Goal: Task Accomplishment & Management: Complete application form

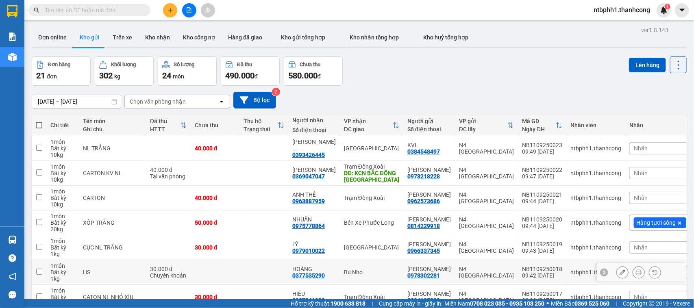
click at [38, 271] on input "checkbox" at bounding box center [39, 272] width 6 height 6
checkbox input "true"
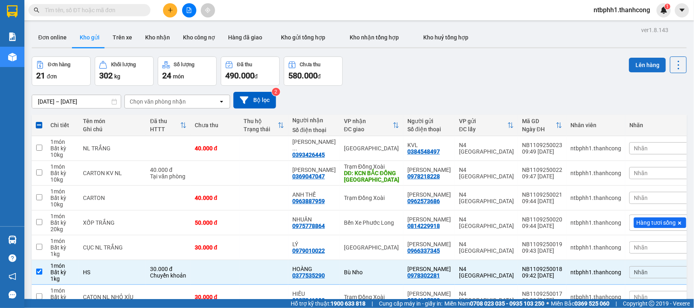
click at [632, 59] on button "Lên hàng" at bounding box center [647, 65] width 37 height 15
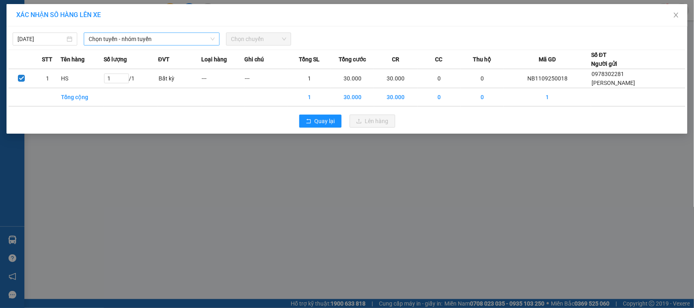
click at [121, 43] on span "Chọn tuyến - nhóm tuyến" at bounding box center [152, 39] width 126 height 12
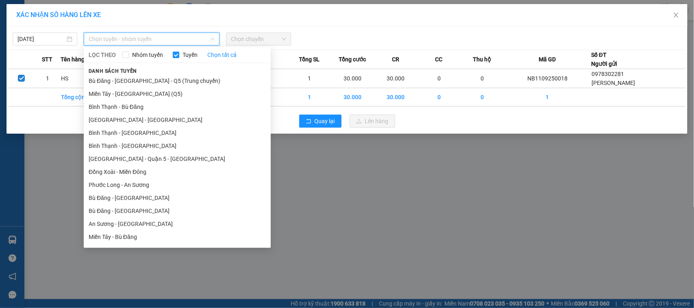
scroll to position [610, 0]
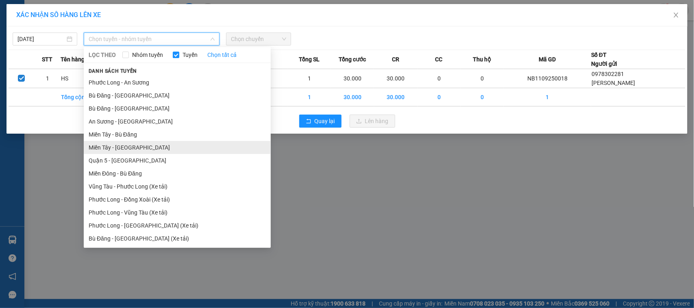
click at [133, 148] on li "Miền Tây - [GEOGRAPHIC_DATA]" at bounding box center [177, 147] width 187 height 13
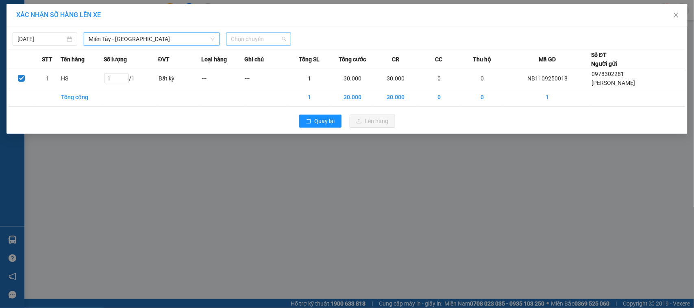
click at [244, 40] on span "Chọn chuyến" at bounding box center [258, 39] width 55 height 12
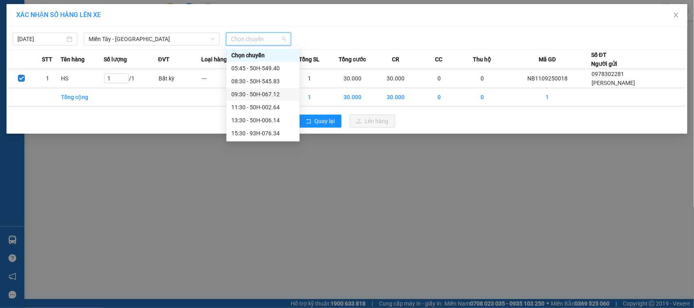
click at [269, 96] on div "09:30 - 50H-067.12" at bounding box center [262, 94] width 63 height 9
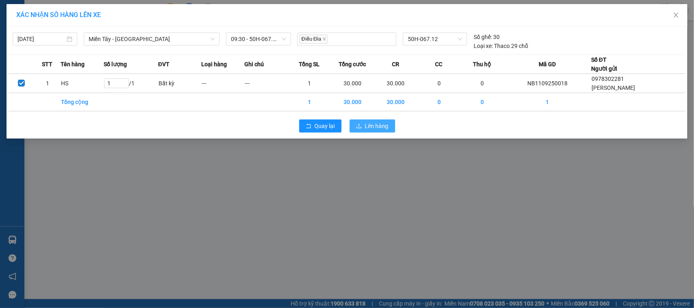
click at [368, 129] on span "Lên hàng" at bounding box center [377, 126] width 24 height 9
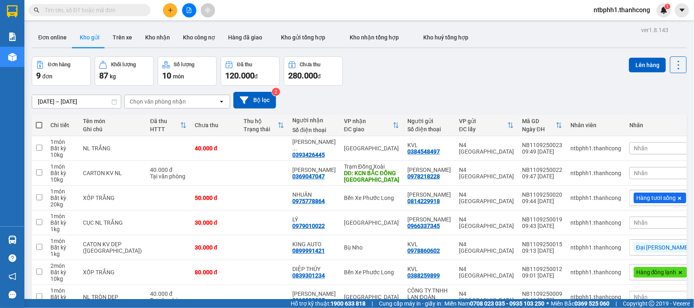
scroll to position [94, 0]
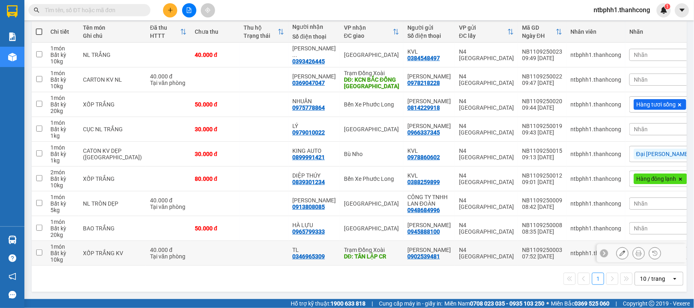
click at [306, 257] on div "0346965309" at bounding box center [308, 256] width 33 height 7
copy div "0346965309"
click at [37, 252] on input "checkbox" at bounding box center [39, 253] width 6 height 6
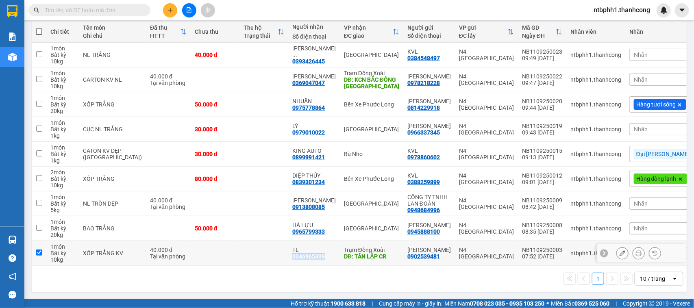
checkbox input "true"
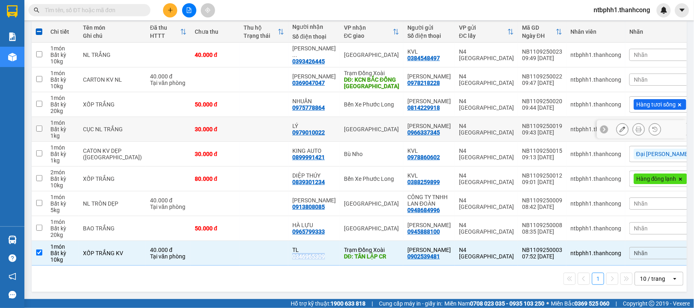
scroll to position [0, 0]
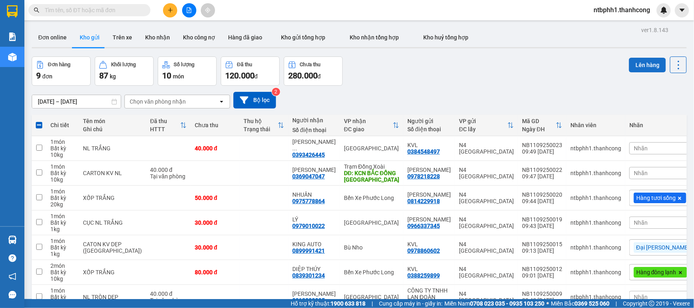
click at [633, 63] on button "Lên hàng" at bounding box center [647, 65] width 37 height 15
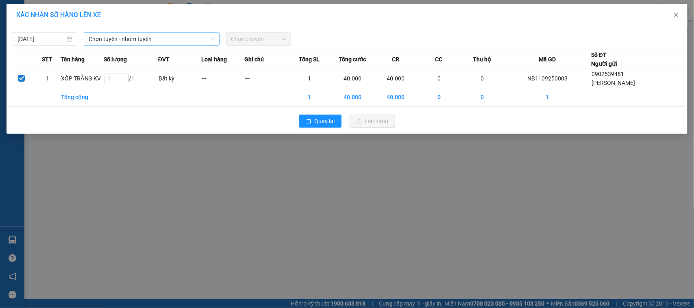
click at [152, 37] on span "Chọn tuyến - nhóm tuyến" at bounding box center [152, 39] width 126 height 12
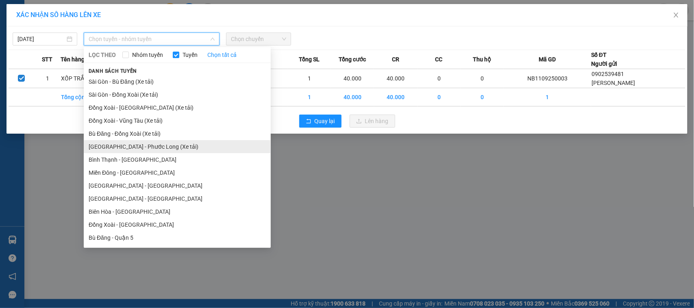
click at [139, 145] on li "[GEOGRAPHIC_DATA] - Phước Long (Xe tải)" at bounding box center [177, 146] width 187 height 13
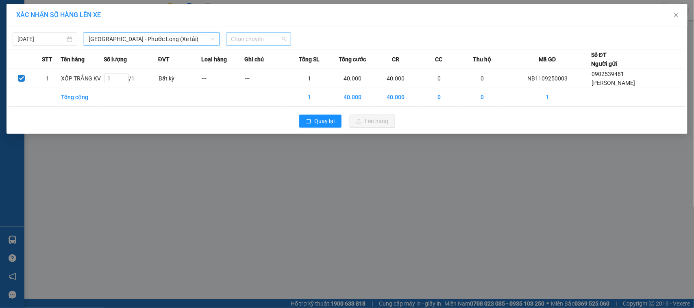
click at [239, 39] on span "Chọn chuyến" at bounding box center [258, 39] width 55 height 12
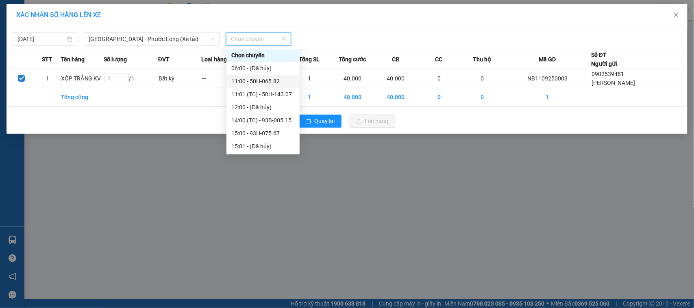
click at [271, 86] on div "11:00 - 50H-065.82" at bounding box center [262, 81] width 73 height 13
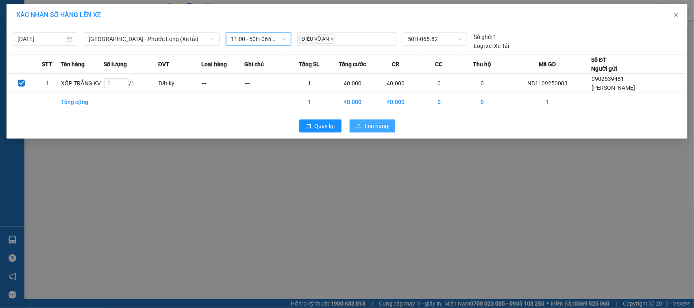
click at [362, 128] on icon "upload" at bounding box center [359, 126] width 6 height 6
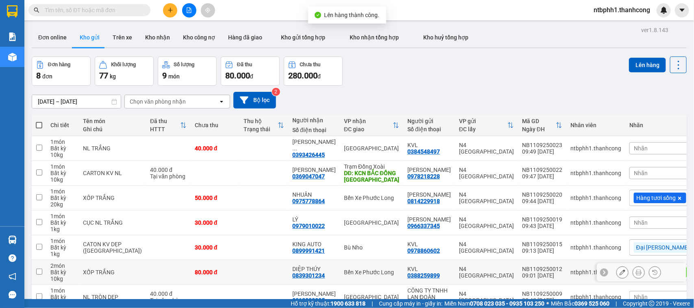
scroll to position [69, 0]
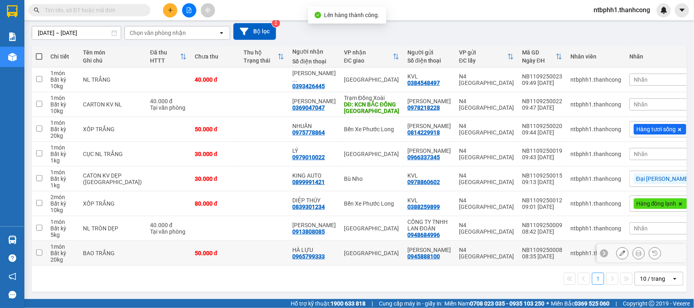
click at [299, 256] on div "0965799333" at bounding box center [308, 256] width 33 height 7
copy div "0965799333"
click at [297, 230] on div "0913808085" at bounding box center [308, 231] width 33 height 7
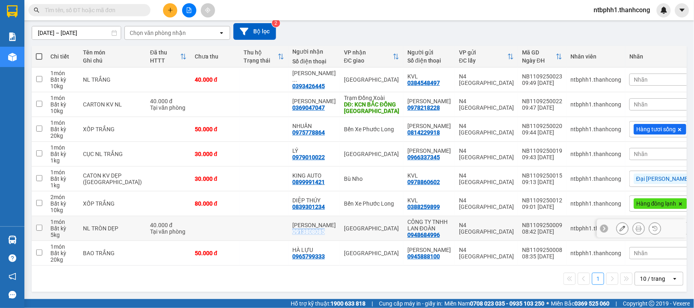
copy div "0913808085"
click at [40, 255] on input "checkbox" at bounding box center [39, 253] width 6 height 6
checkbox input "true"
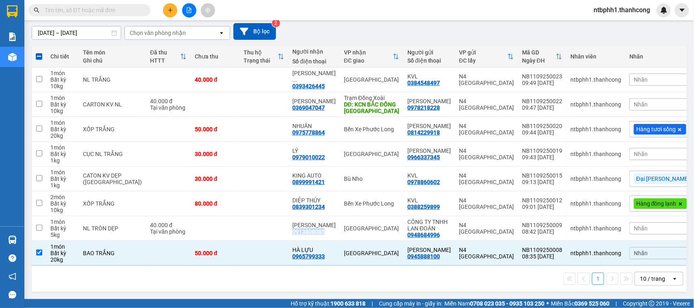
scroll to position [0, 0]
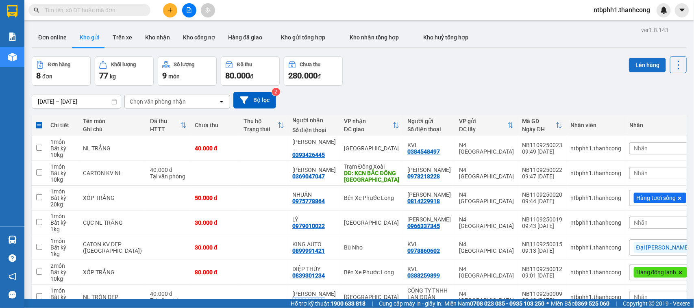
click at [640, 67] on button "Lên hàng" at bounding box center [647, 65] width 37 height 15
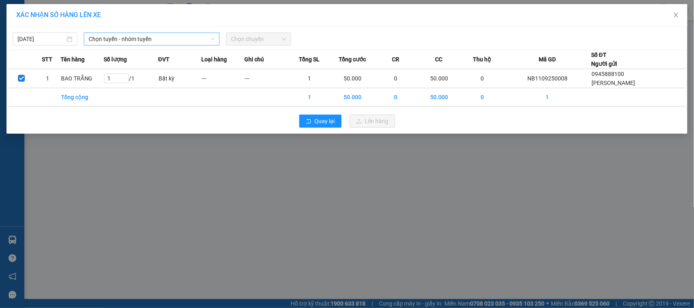
click at [121, 37] on span "Chọn tuyến - nhóm tuyến" at bounding box center [152, 39] width 126 height 12
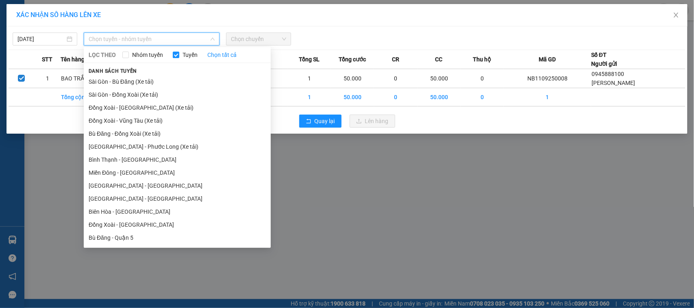
drag, startPoint x: 141, startPoint y: 146, endPoint x: 202, endPoint y: 69, distance: 98.4
click at [141, 147] on li "[GEOGRAPHIC_DATA] - Phước Long (Xe tải)" at bounding box center [177, 146] width 187 height 13
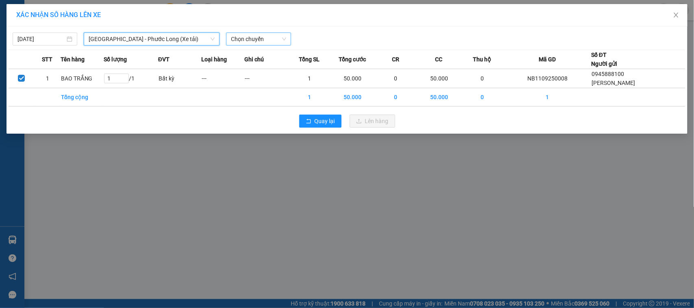
click at [231, 41] on span "Chọn chuyến" at bounding box center [258, 39] width 55 height 12
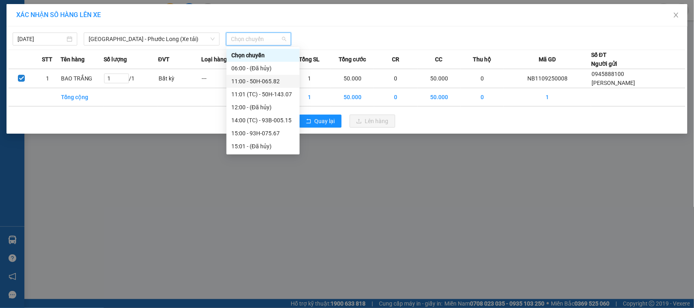
click at [255, 80] on div "11:00 - 50H-065.82" at bounding box center [262, 81] width 63 height 9
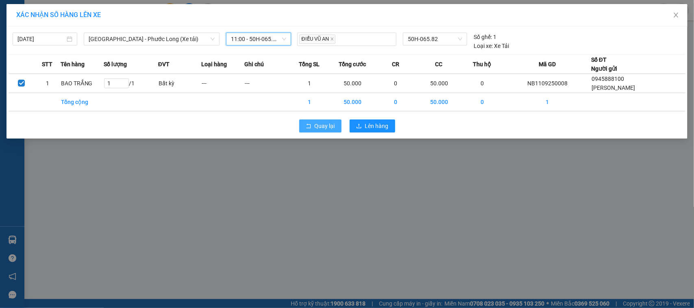
click at [324, 126] on span "Quay lại" at bounding box center [325, 126] width 20 height 9
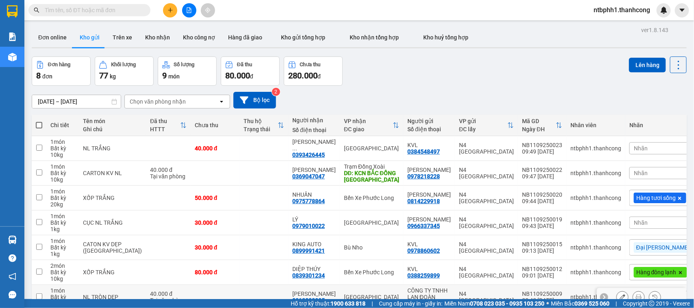
scroll to position [69, 0]
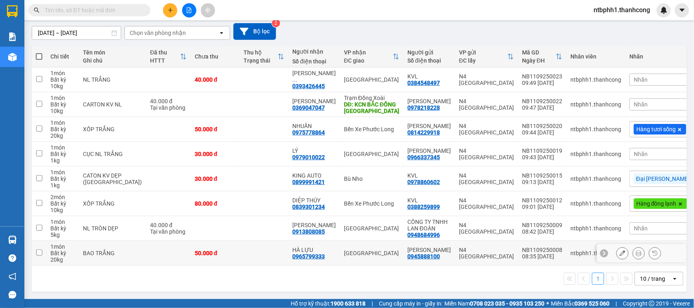
click at [37, 253] on input "checkbox" at bounding box center [39, 253] width 6 height 6
checkbox input "true"
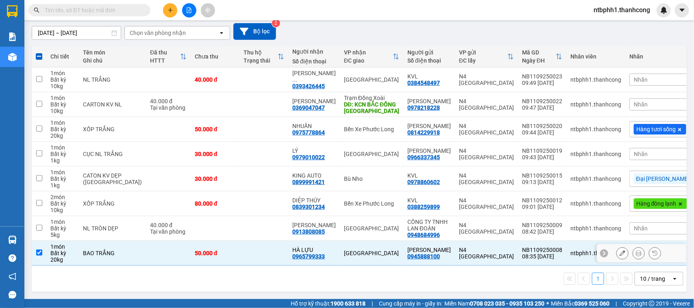
click at [304, 257] on div "0965799333" at bounding box center [308, 256] width 33 height 7
copy div "0965799333"
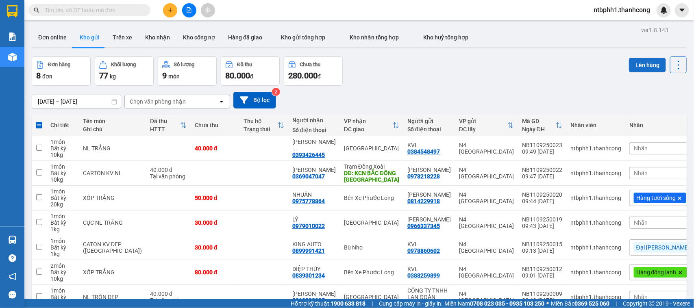
click at [633, 62] on button "Lên hàng" at bounding box center [647, 65] width 37 height 15
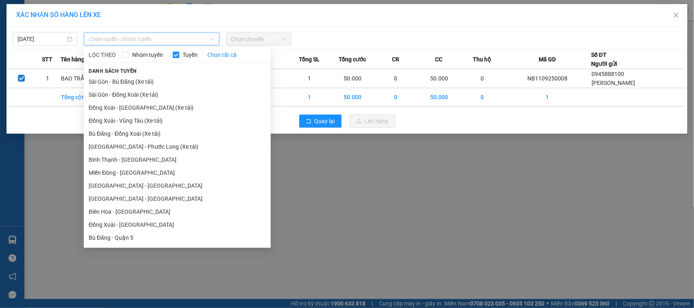
click at [101, 37] on span "Chọn tuyến - nhóm tuyến" at bounding box center [152, 39] width 126 height 12
click at [141, 151] on li "[GEOGRAPHIC_DATA] - Phước Long (Xe tải)" at bounding box center [177, 146] width 187 height 13
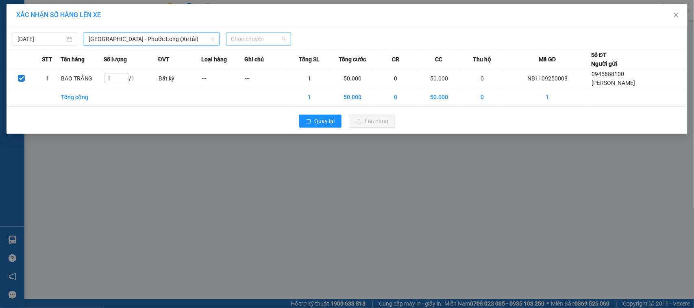
click at [243, 41] on span "Chọn chuyến" at bounding box center [258, 39] width 55 height 12
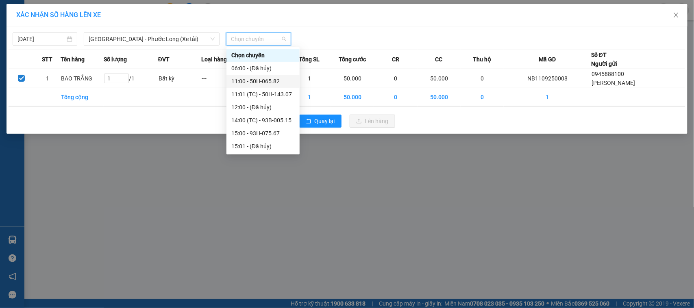
click at [270, 82] on div "11:00 - 50H-065.82" at bounding box center [262, 81] width 63 height 9
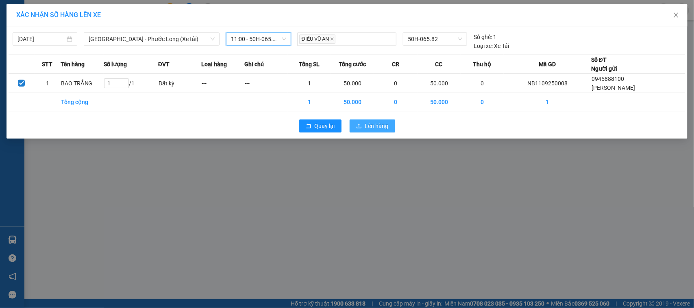
click at [369, 128] on span "Lên hàng" at bounding box center [377, 126] width 24 height 9
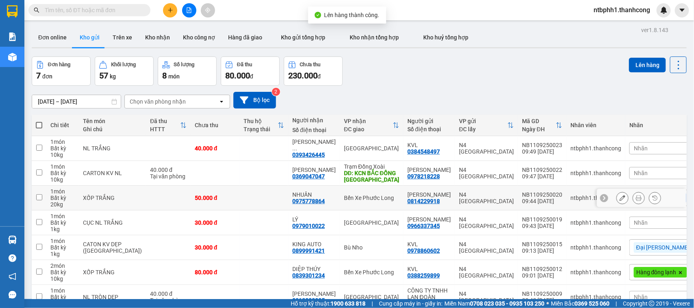
scroll to position [45, 0]
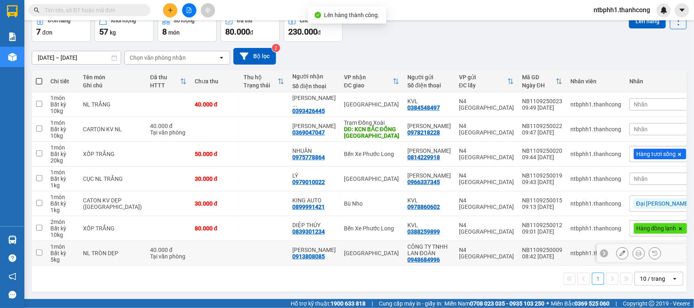
click at [305, 258] on div "0913808085" at bounding box center [308, 256] width 33 height 7
copy div "0913808085"
click at [37, 255] on input "checkbox" at bounding box center [39, 253] width 6 height 6
checkbox input "true"
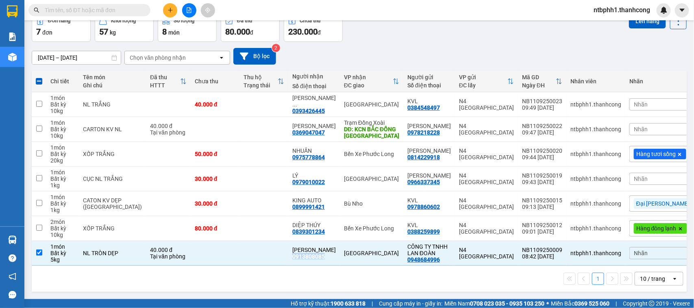
scroll to position [0, 0]
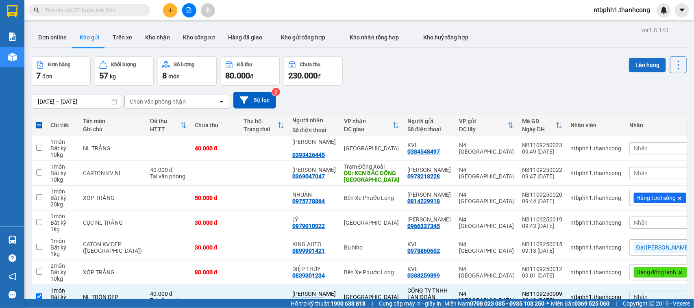
click at [638, 61] on button "Lên hàng" at bounding box center [647, 65] width 37 height 15
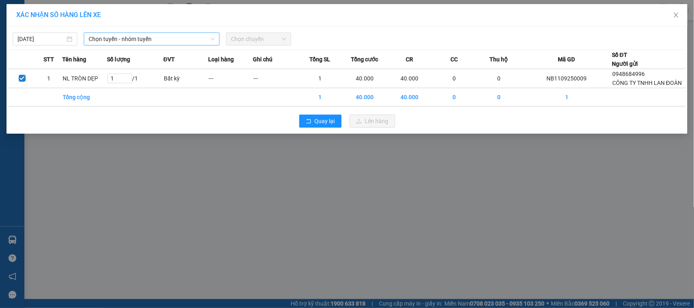
click at [110, 41] on span "Chọn tuyến - nhóm tuyến" at bounding box center [152, 39] width 126 height 12
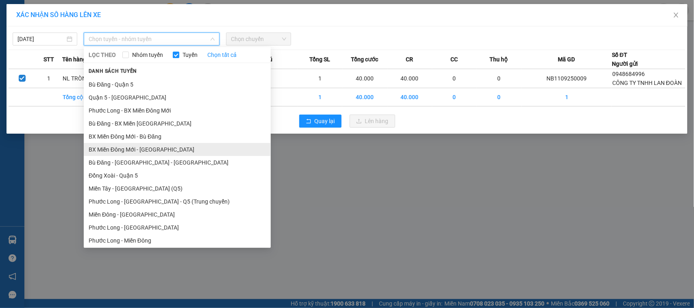
scroll to position [52, 0]
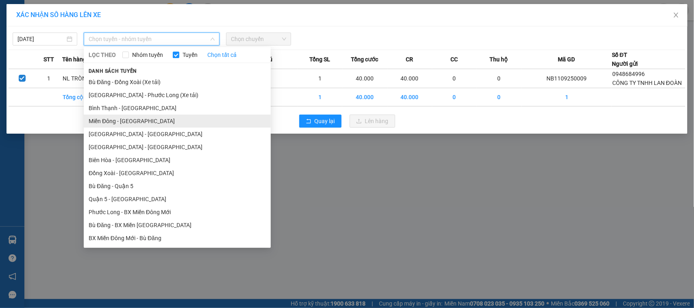
click at [149, 125] on li "Miền Đông - [GEOGRAPHIC_DATA]" at bounding box center [177, 121] width 187 height 13
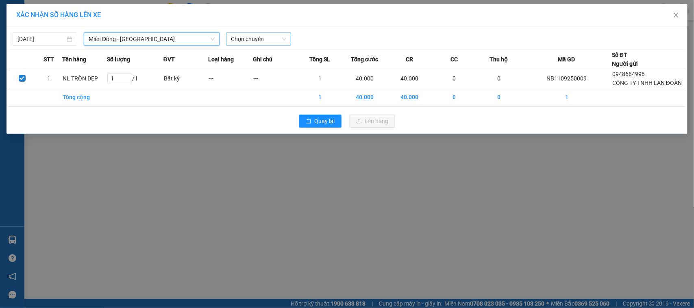
click at [257, 40] on span "Chọn chuyến" at bounding box center [258, 39] width 55 height 12
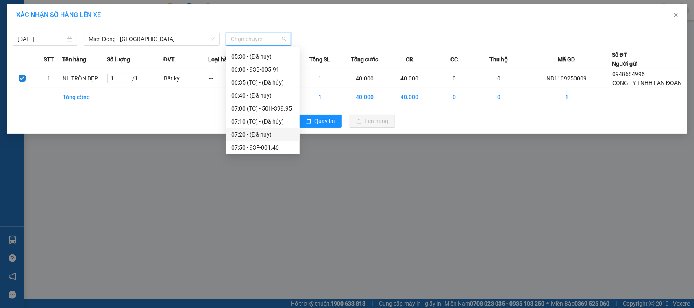
scroll to position [0, 0]
type input "109"
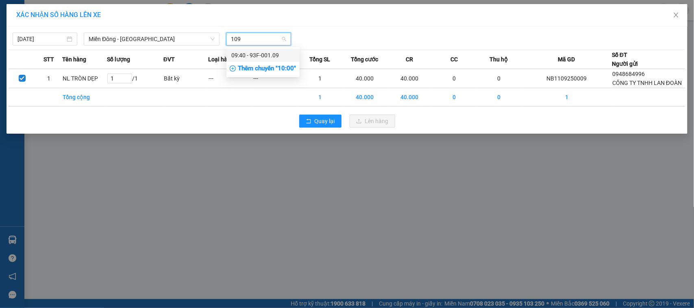
click at [261, 54] on div "09:40 - 93F-001.09" at bounding box center [262, 55] width 63 height 9
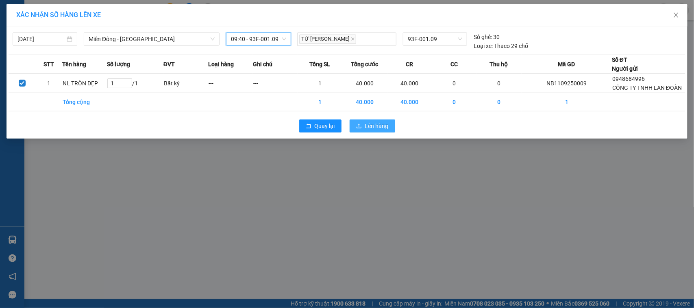
click at [373, 130] on span "Lên hàng" at bounding box center [377, 126] width 24 height 9
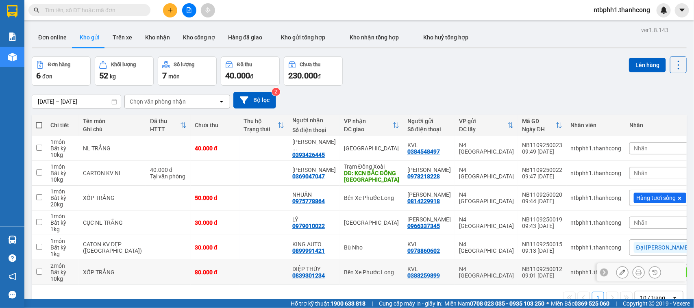
scroll to position [37, 0]
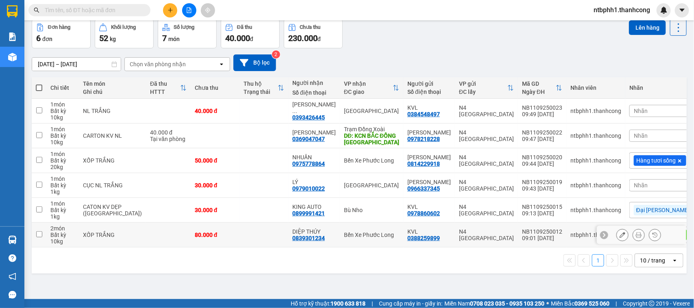
click at [303, 239] on div "0839301234" at bounding box center [308, 238] width 33 height 7
copy div "0839301234"
click at [38, 236] on input "checkbox" at bounding box center [39, 234] width 6 height 6
checkbox input "true"
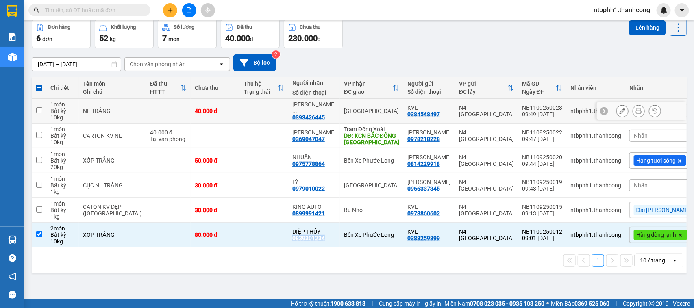
scroll to position [0, 0]
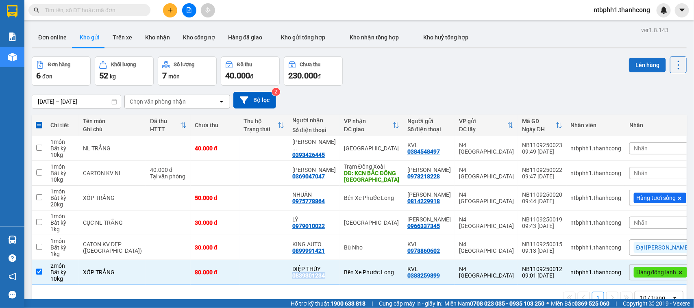
click at [633, 65] on button "Lên hàng" at bounding box center [647, 65] width 37 height 15
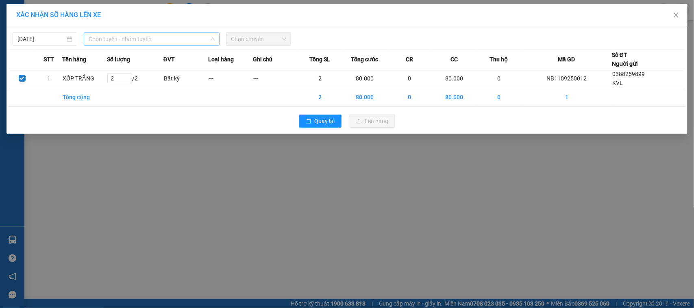
click at [132, 42] on span "Chọn tuyến - nhóm tuyến" at bounding box center [152, 39] width 126 height 12
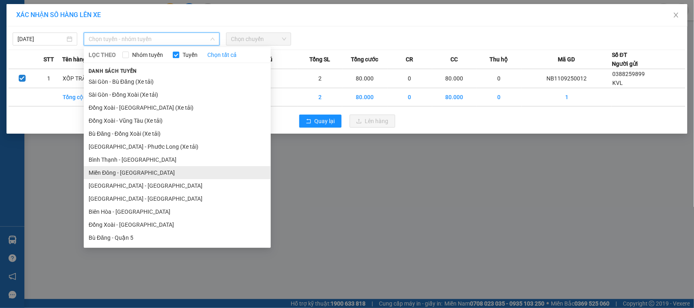
click at [147, 173] on li "Miền Đông - [GEOGRAPHIC_DATA]" at bounding box center [177, 172] width 187 height 13
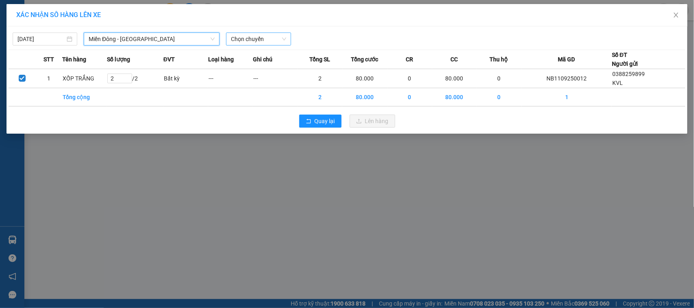
click at [240, 41] on span "Chọn chuyến" at bounding box center [258, 39] width 55 height 12
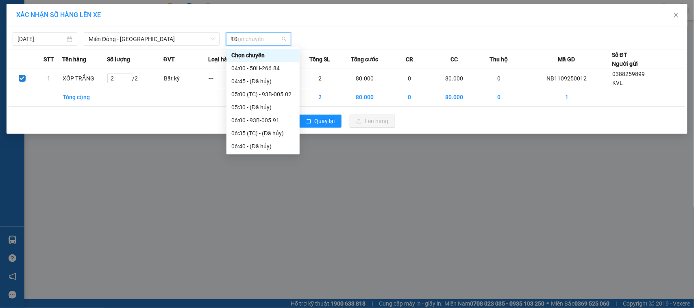
type input "109"
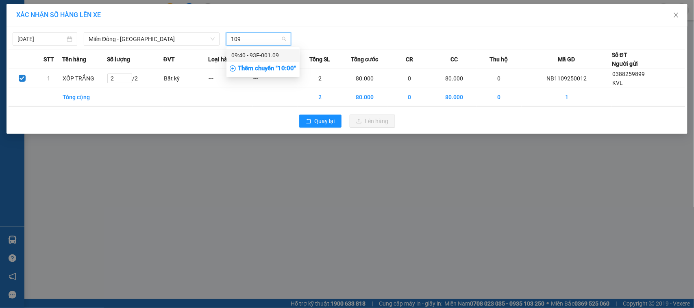
click at [270, 55] on div "09:40 - 93F-001.09" at bounding box center [262, 55] width 63 height 9
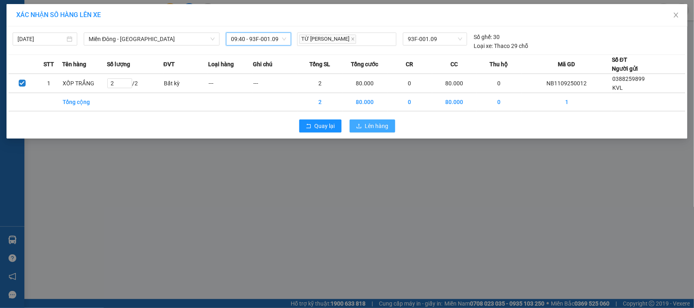
click at [377, 125] on span "Lên hàng" at bounding box center [377, 126] width 24 height 9
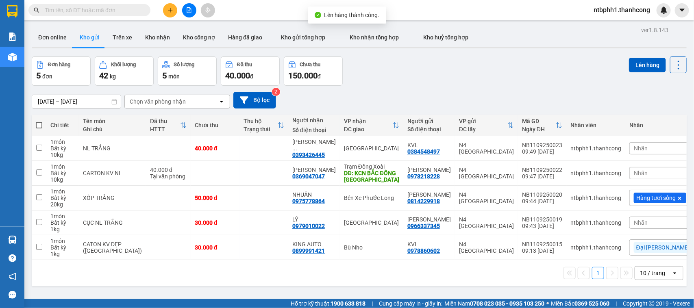
scroll to position [37, 0]
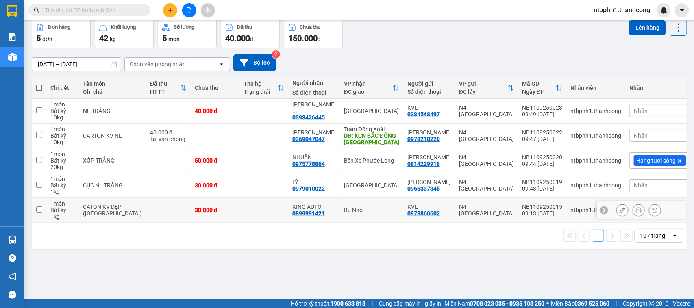
click at [303, 212] on div "0899991421" at bounding box center [308, 213] width 33 height 7
copy div "0899991421"
click at [292, 188] on div "0979010022" at bounding box center [308, 188] width 33 height 7
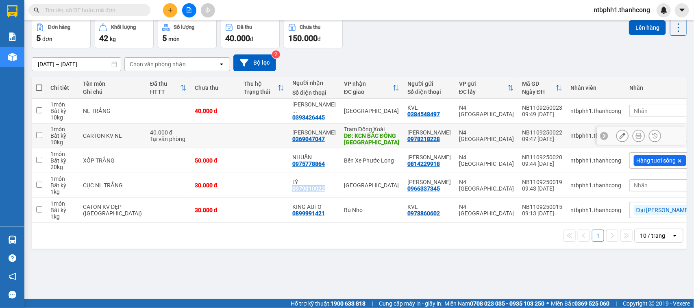
copy div "0979010022"
click at [312, 164] on div "0975778864" at bounding box center [308, 164] width 33 height 7
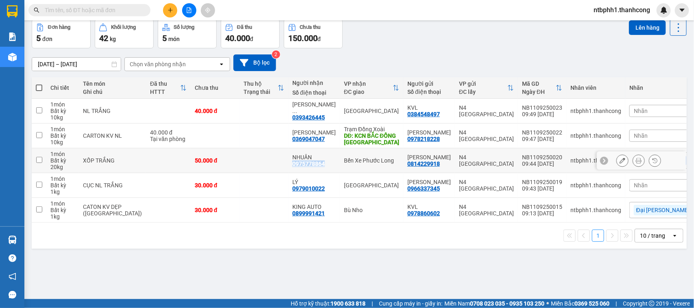
click at [312, 164] on div "0975778864" at bounding box center [308, 164] width 33 height 7
copy div "0975778864"
click at [39, 161] on input "checkbox" at bounding box center [39, 160] width 6 height 6
checkbox input "true"
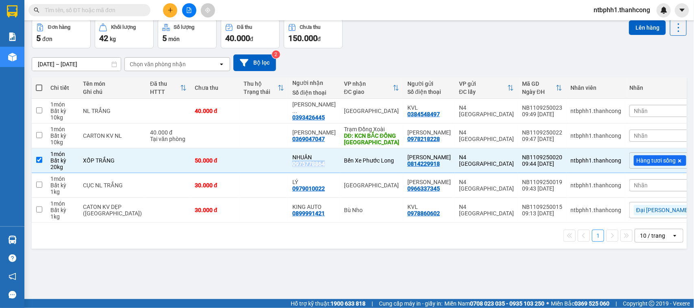
scroll to position [0, 0]
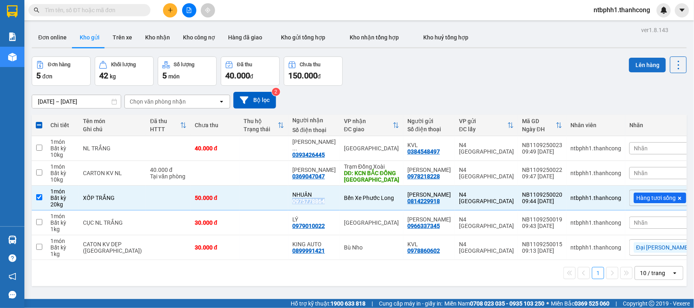
click at [645, 63] on button "Lên hàng" at bounding box center [647, 65] width 37 height 15
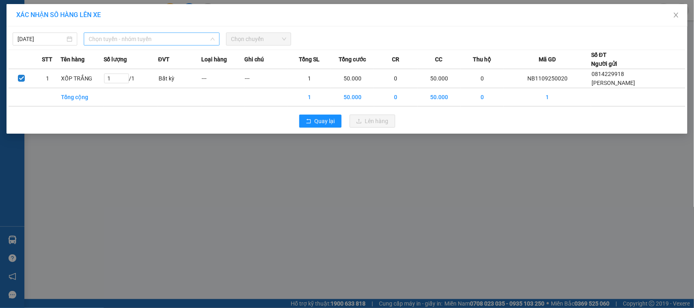
click at [158, 36] on span "Chọn tuyến - nhóm tuyến" at bounding box center [152, 39] width 126 height 12
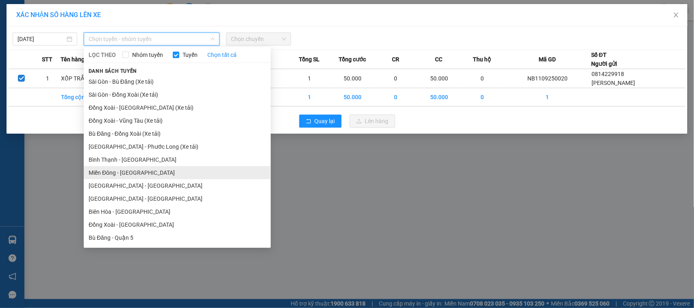
click at [139, 172] on li "Miền Đông - [GEOGRAPHIC_DATA]" at bounding box center [177, 172] width 187 height 13
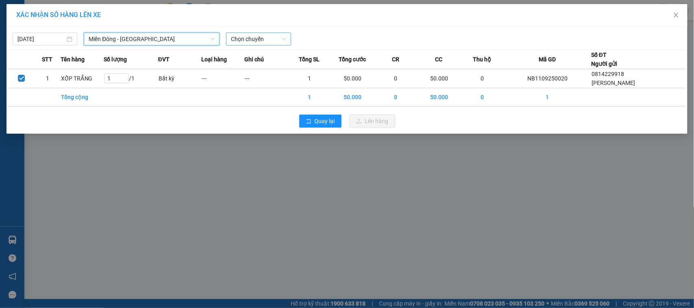
click at [267, 43] on span "Chọn chuyến" at bounding box center [258, 39] width 55 height 12
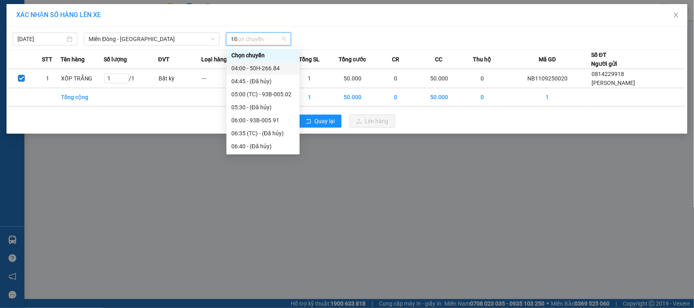
type input "109"
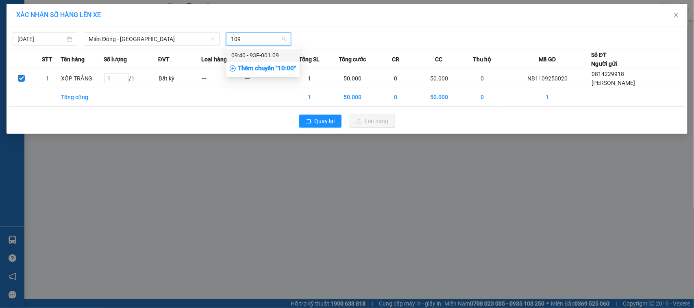
click at [277, 55] on div "09:40 - 93F-001.09" at bounding box center [262, 55] width 63 height 9
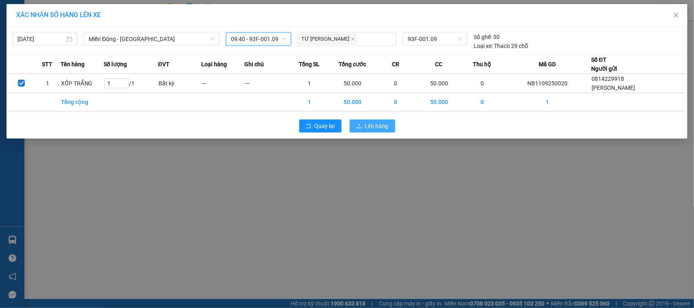
click at [361, 125] on icon "upload" at bounding box center [359, 126] width 6 height 6
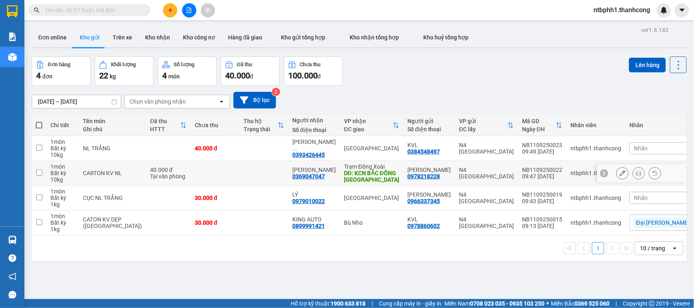
click at [302, 178] on div "0369047047" at bounding box center [308, 176] width 33 height 7
copy div "0369047047"
click at [295, 152] on div "0393426445" at bounding box center [308, 155] width 33 height 7
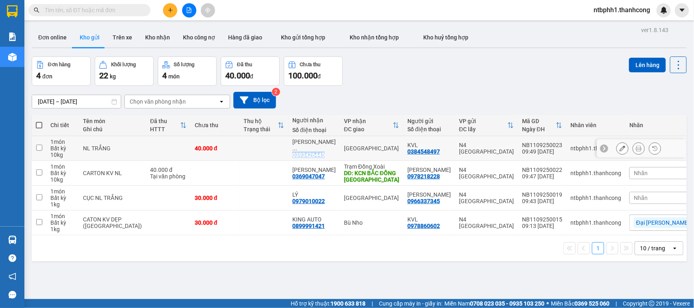
click at [313, 152] on div "0393426445" at bounding box center [308, 155] width 33 height 7
click at [401, 252] on div "1 10 / trang open" at bounding box center [359, 248] width 648 height 14
click at [111, 40] on button "Trên xe" at bounding box center [122, 38] width 33 height 20
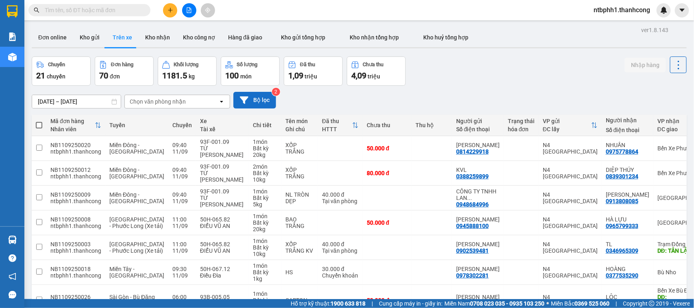
click at [259, 98] on button "Bộ lọc" at bounding box center [254, 100] width 43 height 17
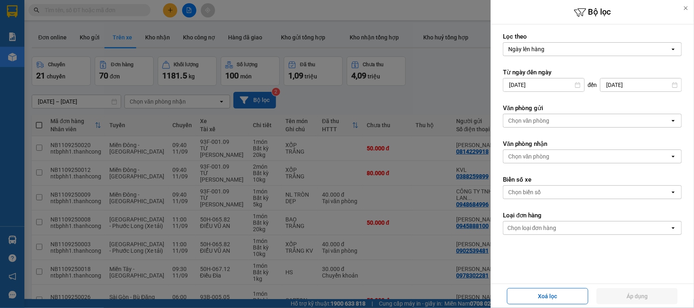
click at [259, 98] on div at bounding box center [347, 154] width 694 height 308
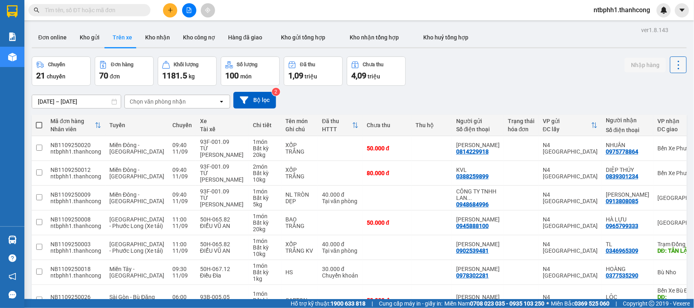
click at [673, 63] on icon at bounding box center [678, 64] width 11 height 11
click at [185, 105] on div "Chọn văn phòng nhận" at bounding box center [171, 101] width 93 height 13
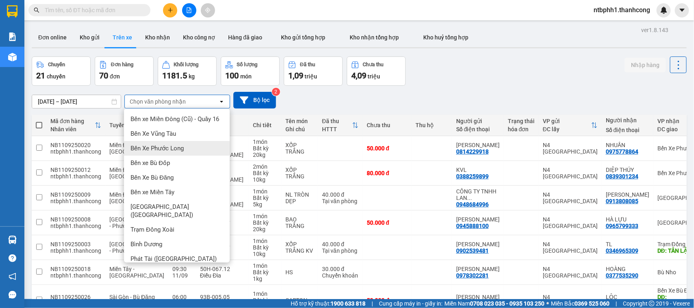
click at [190, 155] on div "Bến Xe Phước Long" at bounding box center [177, 148] width 106 height 15
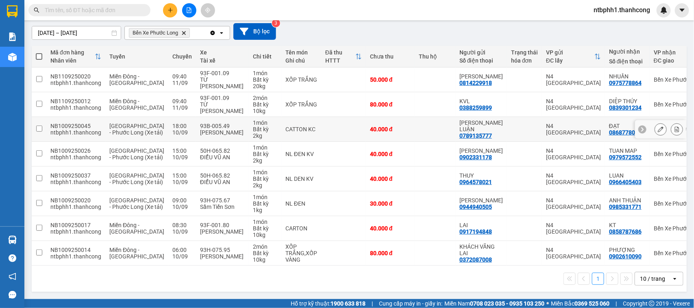
scroll to position [22, 0]
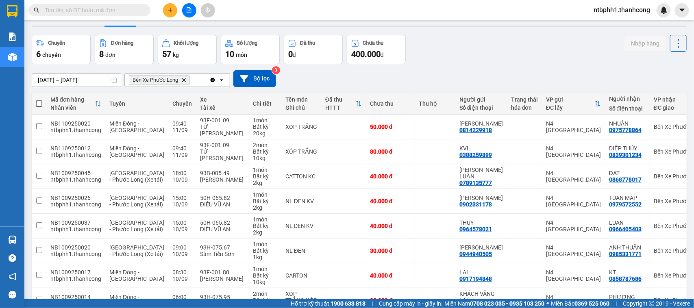
click at [181, 81] on span "Bến Xe Phước Long Delete" at bounding box center [159, 80] width 61 height 10
click at [185, 80] on icon "Bến Xe Phước Long, close by backspace" at bounding box center [184, 80] width 4 height 4
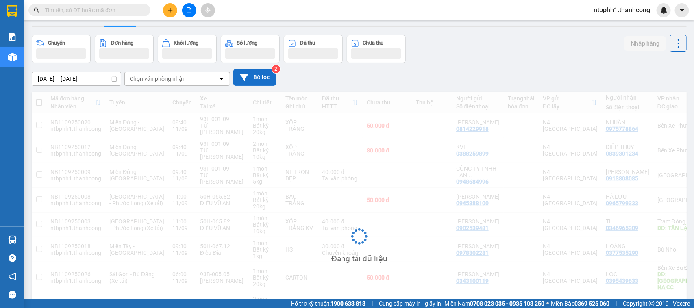
click at [255, 78] on button "Bộ lọc" at bounding box center [254, 77] width 43 height 17
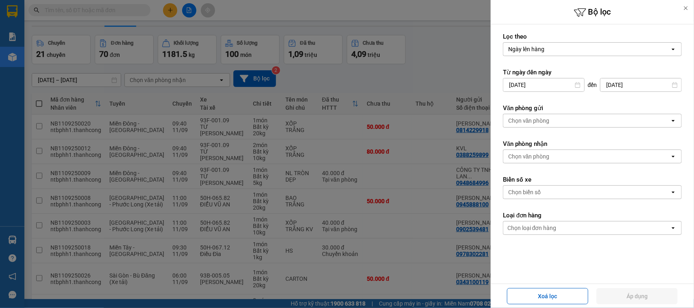
click at [687, 8] on icon at bounding box center [686, 8] width 6 height 6
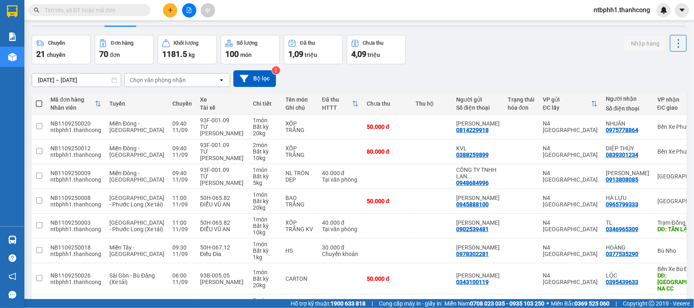
click at [96, 102] on icon at bounding box center [98, 103] width 7 height 7
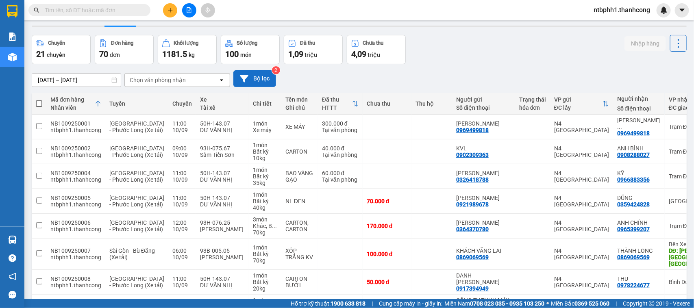
click at [261, 80] on button "Bộ lọc" at bounding box center [254, 78] width 43 height 17
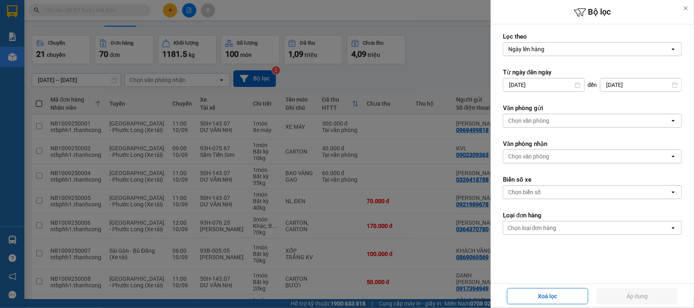
click at [558, 50] on div "Ngày lên hàng" at bounding box center [586, 49] width 167 height 13
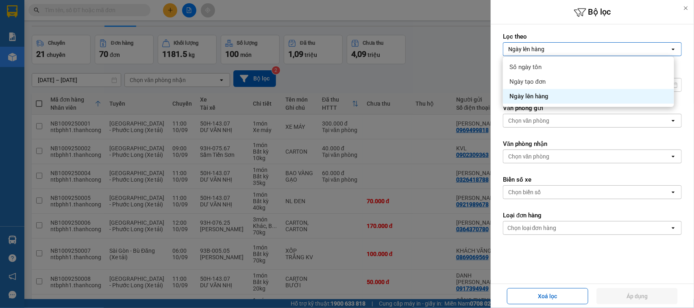
click at [558, 50] on div "Ngày lên hàng" at bounding box center [586, 49] width 167 height 13
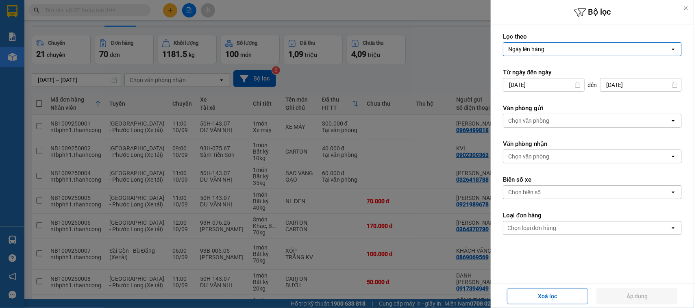
click at [538, 193] on div "Chọn biển số" at bounding box center [524, 192] width 33 height 8
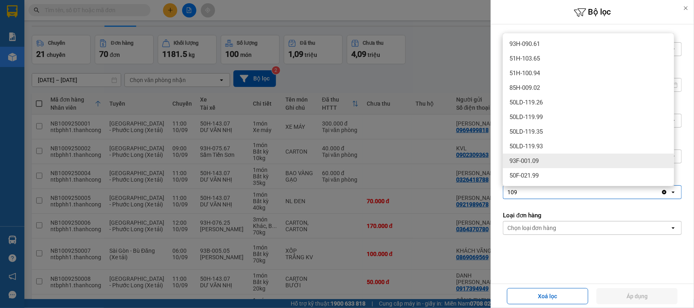
type input "109"
click at [566, 161] on div "93F-001.09" at bounding box center [588, 161] width 171 height 15
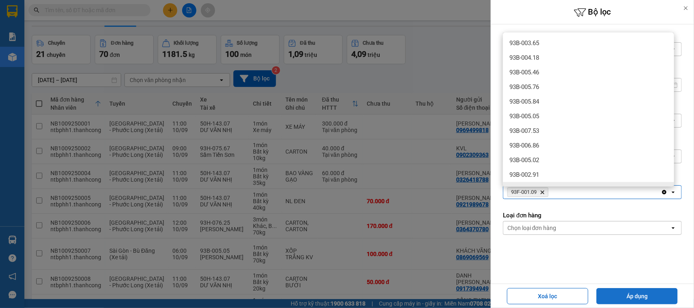
click at [617, 292] on button "Áp dụng" at bounding box center [636, 296] width 81 height 16
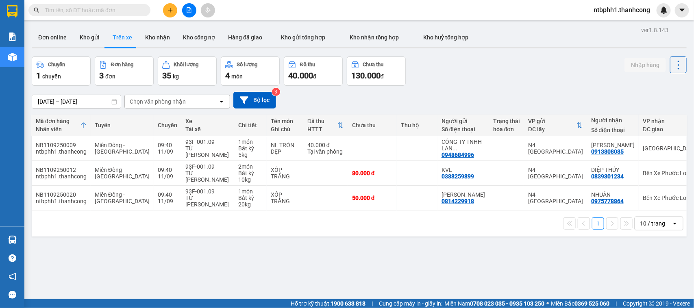
scroll to position [0, 24]
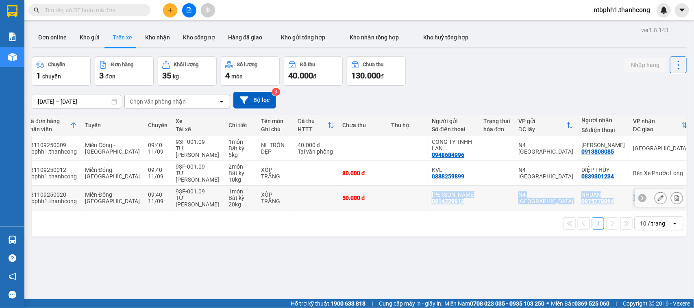
drag, startPoint x: 443, startPoint y: 215, endPoint x: 360, endPoint y: 208, distance: 83.6
click at [361, 209] on div "Mã đơn hàng Nhân viên Tuyến Chuyến Xe Tài xế Chi tiết Tên món Ghi chú Đã thu HT…" at bounding box center [359, 176] width 655 height 122
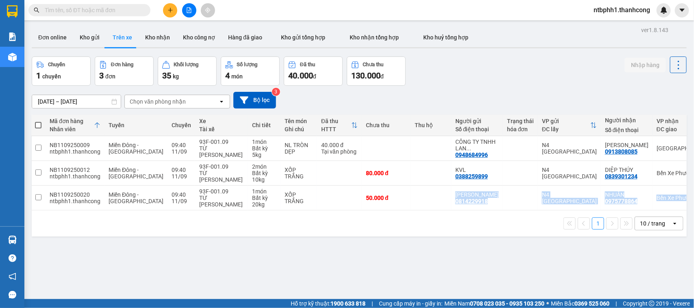
scroll to position [0, 0]
click at [76, 37] on button "Kho gửi" at bounding box center [89, 38] width 33 height 20
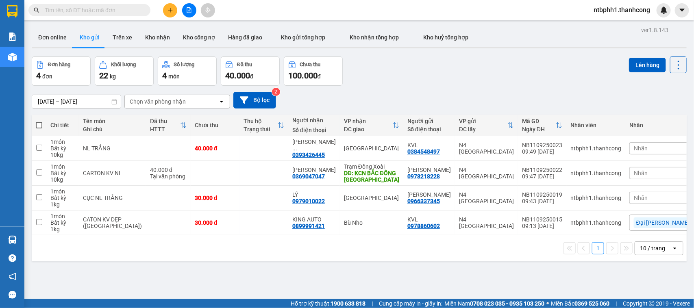
click at [169, 10] on icon "plus" at bounding box center [170, 10] width 4 height 0
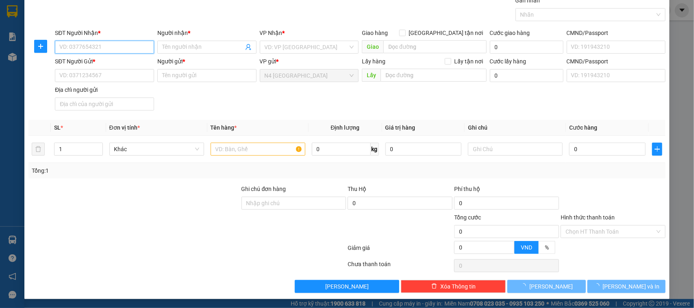
scroll to position [35, 0]
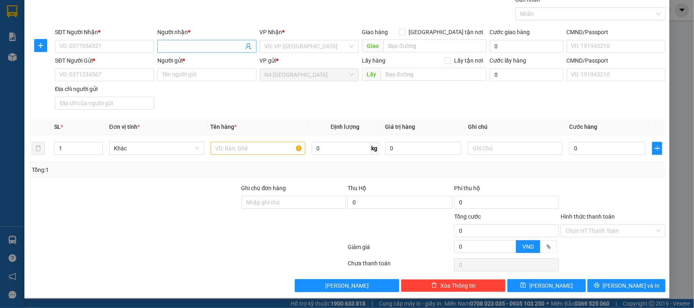
click at [173, 46] on input "Người nhận *" at bounding box center [202, 46] width 81 height 9
click at [108, 50] on input "SĐT Người Nhận *" at bounding box center [104, 46] width 99 height 13
paste input "0965399207"
type input "0965399207"
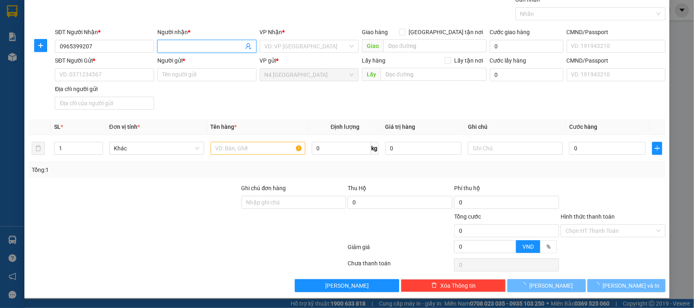
click at [167, 49] on input "Người nhận *" at bounding box center [202, 46] width 81 height 9
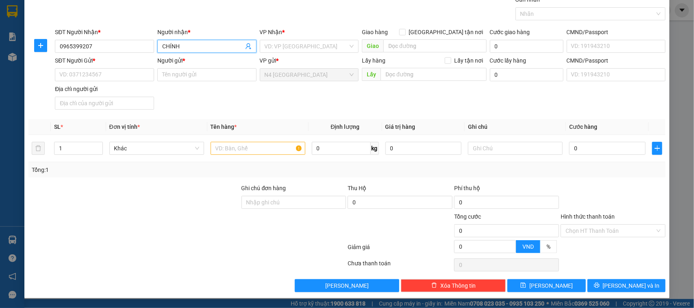
type input "CHÍNH"
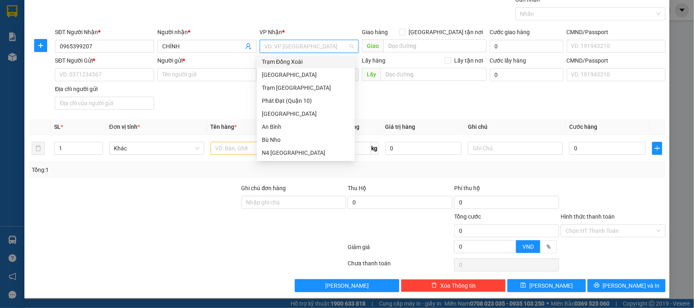
click at [283, 65] on div "Trạm Đồng Xoài" at bounding box center [306, 61] width 88 height 9
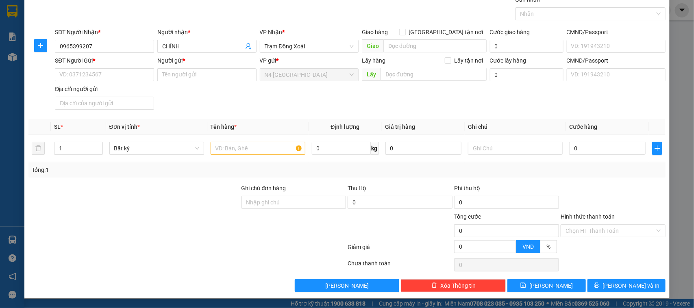
click at [116, 67] on div "SĐT Người Gửi *" at bounding box center [104, 62] width 99 height 12
click at [116, 72] on input "SĐT Người Gửi *" at bounding box center [104, 74] width 99 height 13
paste input "0364370780"
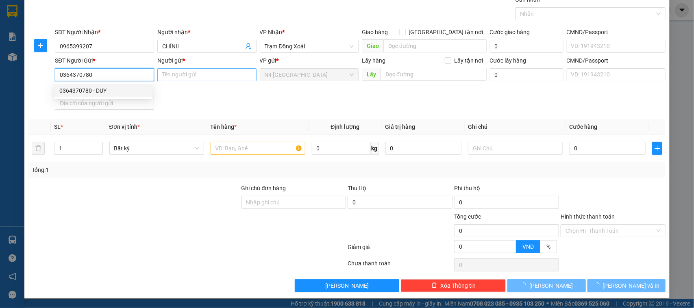
type input "0364370780"
click at [188, 74] on input "Người gửi *" at bounding box center [206, 74] width 99 height 13
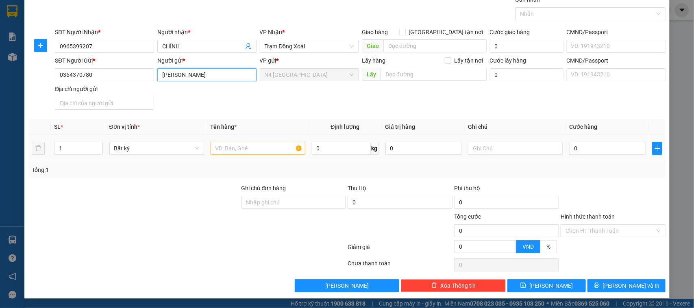
type input "[PERSON_NAME]"
click at [257, 147] on input "text" at bounding box center [258, 148] width 95 height 13
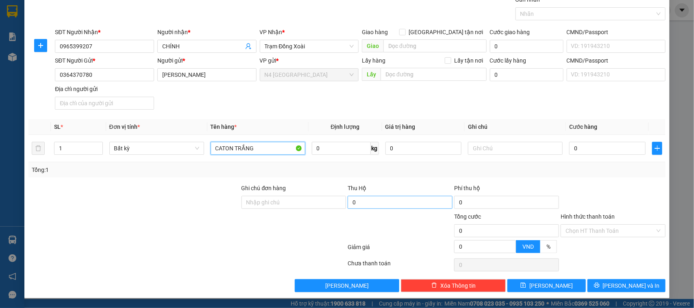
type input "CATON TRẮNG"
click at [373, 206] on input "0" at bounding box center [399, 202] width 105 height 13
click at [342, 150] on input "0" at bounding box center [341, 148] width 59 height 13
type input "4"
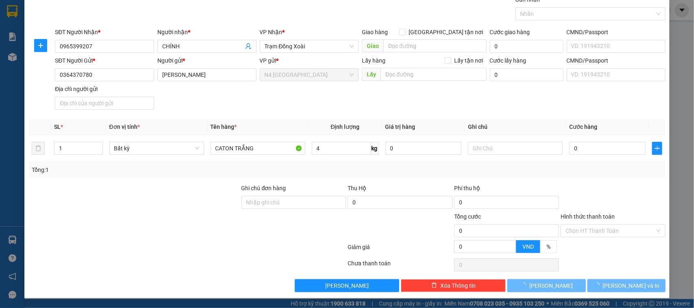
click at [183, 244] on div at bounding box center [187, 249] width 319 height 16
type input "40.000"
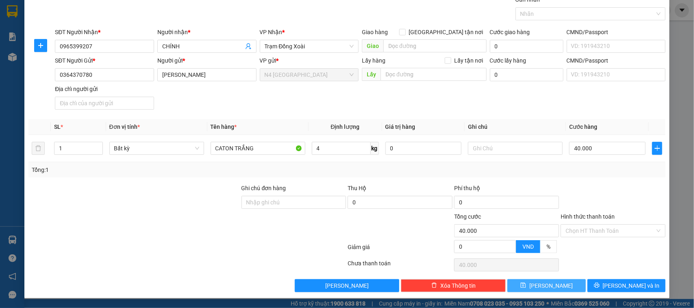
click at [515, 286] on button "[PERSON_NAME]" at bounding box center [546, 285] width 78 height 13
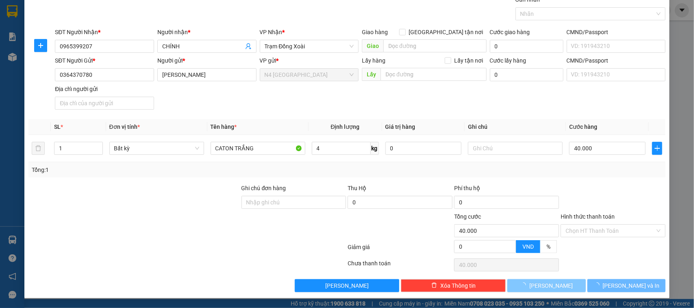
type input "0"
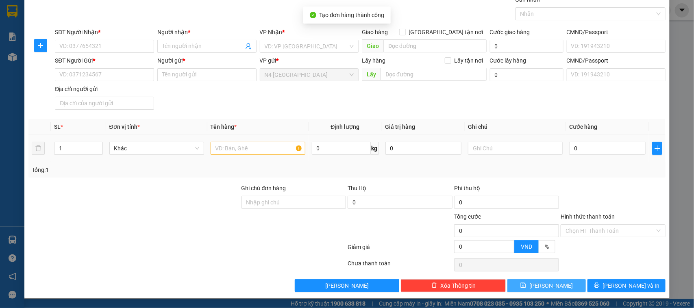
scroll to position [0, 0]
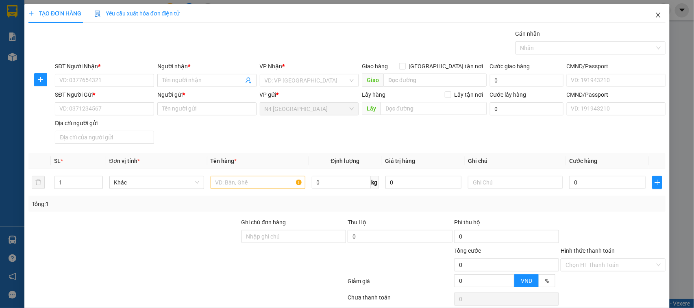
click at [655, 15] on icon "close" at bounding box center [658, 15] width 7 height 7
